Goal: Find specific fact: Find contact information

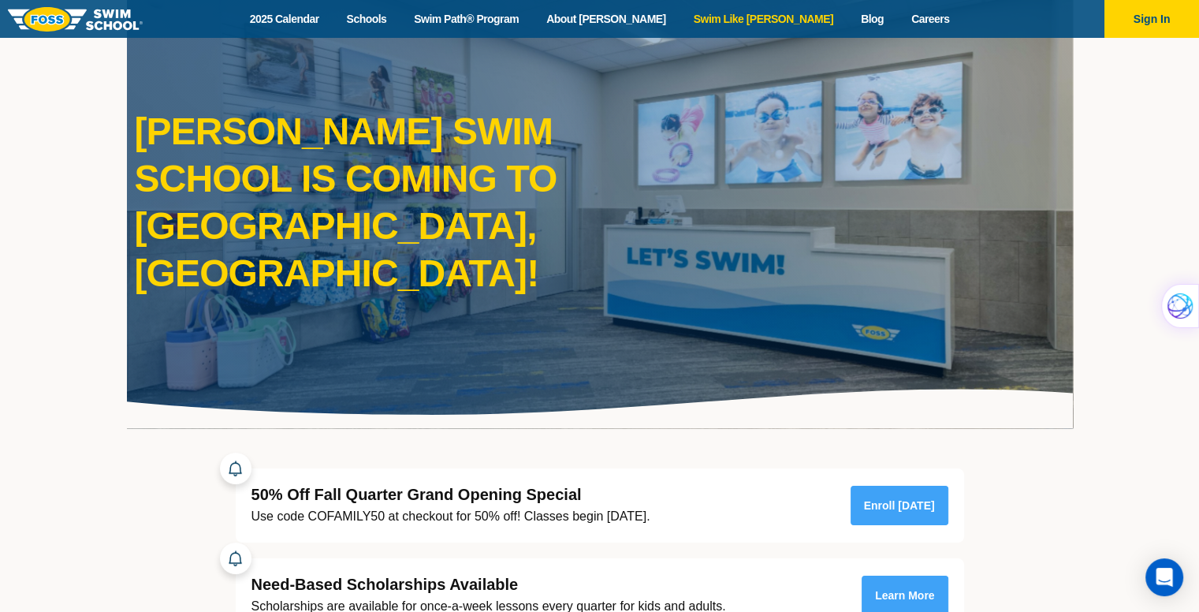
click at [680, 27] on link "Swim Like [PERSON_NAME]" at bounding box center [763, 19] width 167 height 15
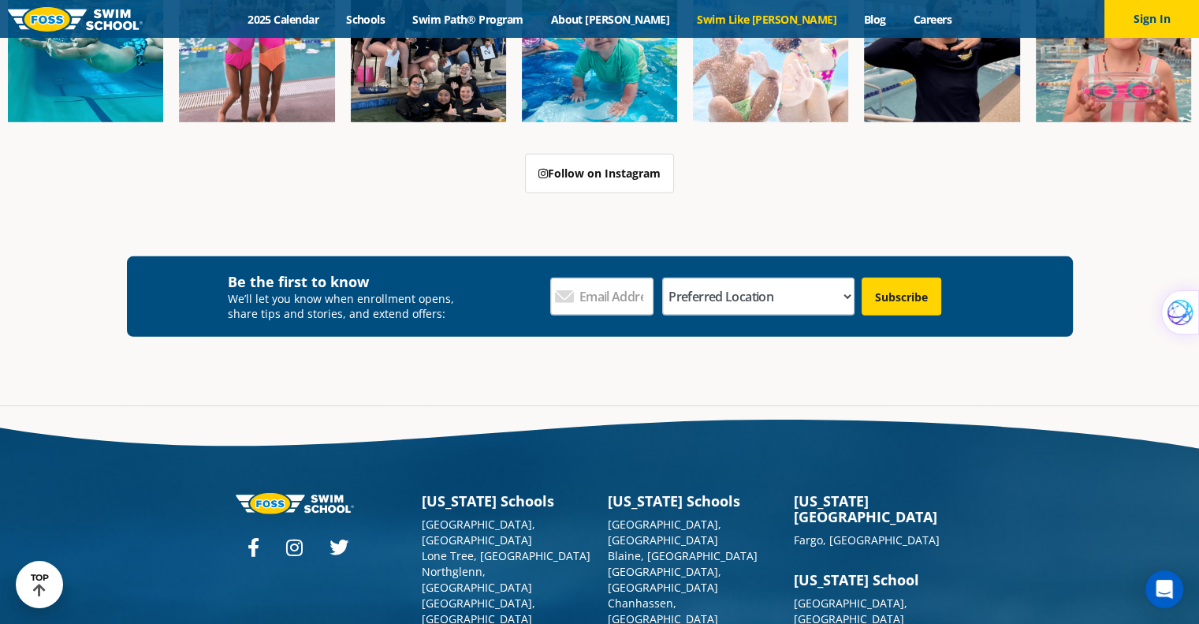
scroll to position [4612, 0]
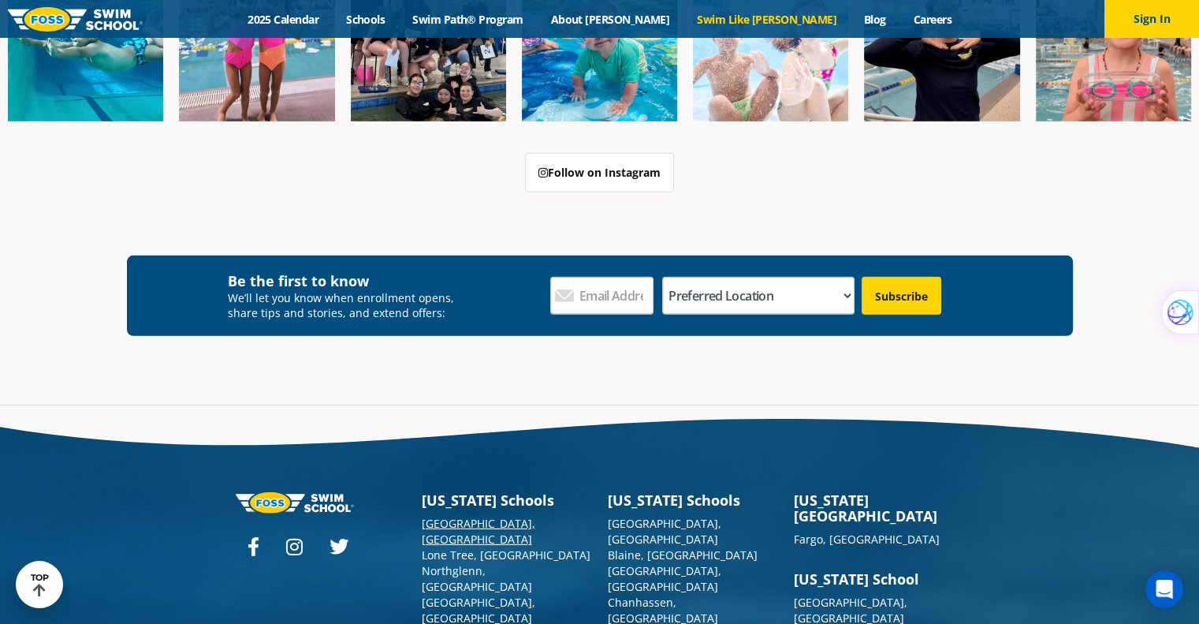
click at [456, 516] on link "[GEOGRAPHIC_DATA], [GEOGRAPHIC_DATA]" at bounding box center [479, 531] width 114 height 31
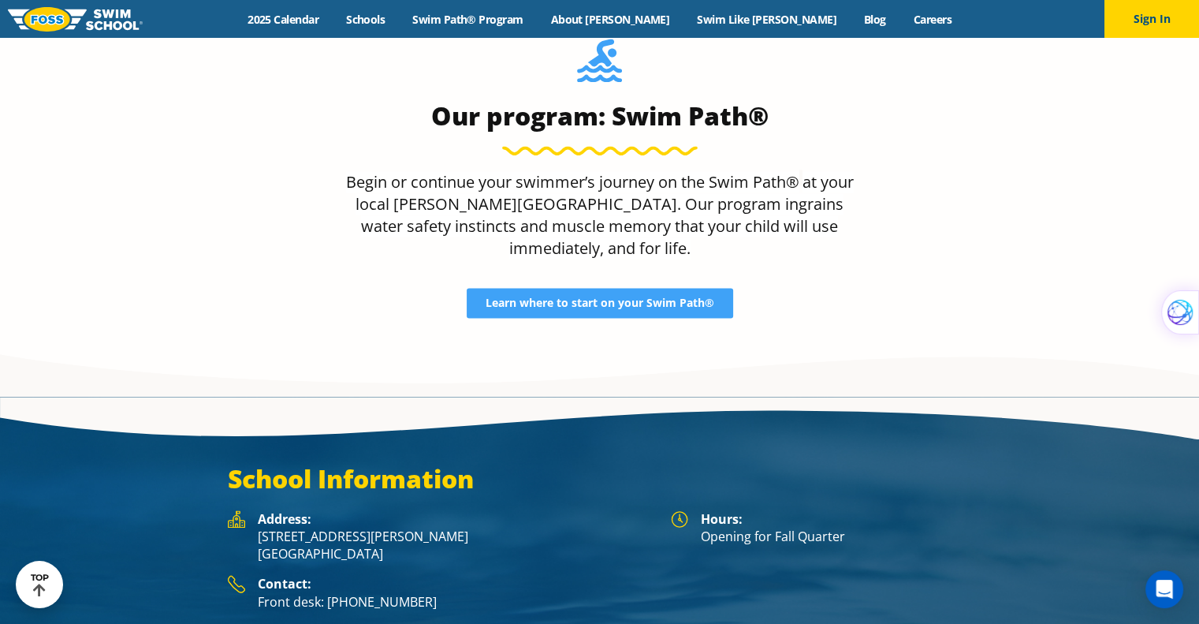
scroll to position [2374, 0]
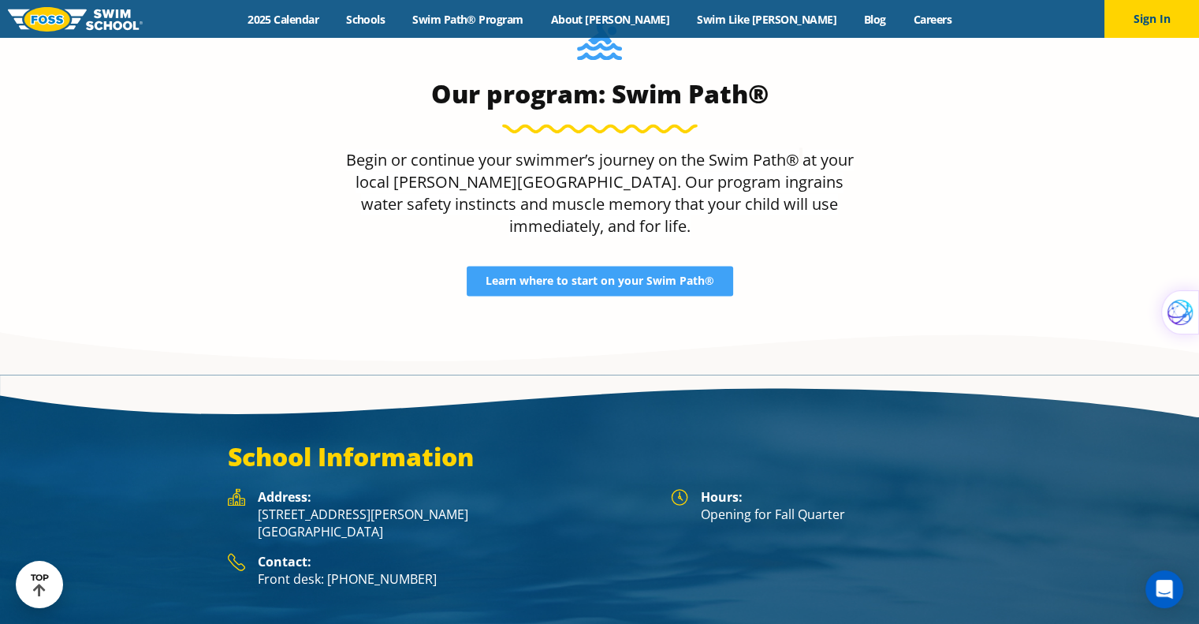
drag, startPoint x: 391, startPoint y: 425, endPoint x: 253, endPoint y: 411, distance: 138.6
click at [253, 488] on div "Address: 5650 Allen Way, Suite 112 Castle Rock, CO 80108" at bounding box center [441, 520] width 427 height 65
copy p "5650 Allen Way, Suite 112 Castle Rock, CO 80108"
